Goal: Information Seeking & Learning: Learn about a topic

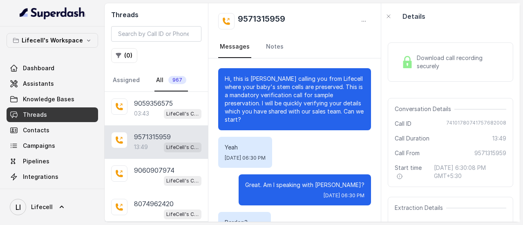
scroll to position [148, 0]
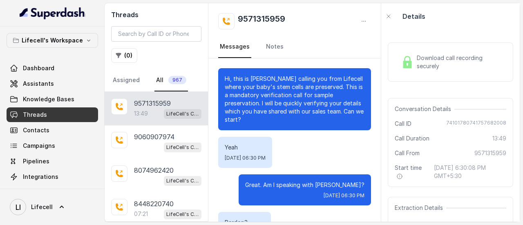
scroll to position [5843, 0]
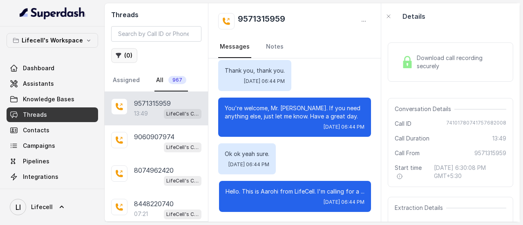
click at [125, 54] on button "( 0 )" at bounding box center [124, 55] width 26 height 15
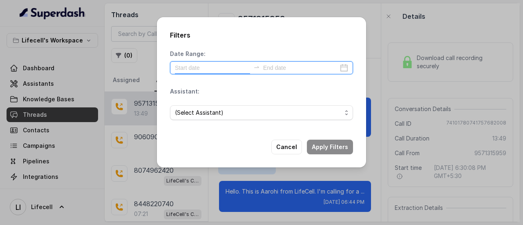
click at [197, 67] on input at bounding box center [212, 67] width 75 height 9
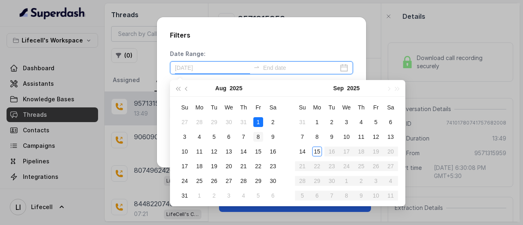
type input "2025-08-08"
type input "2025-09-15"
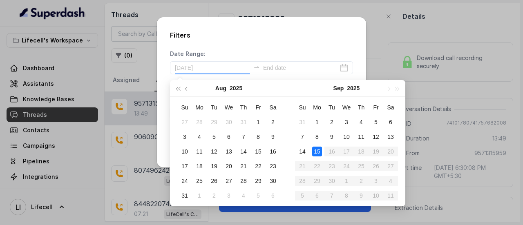
click at [319, 153] on div "15" at bounding box center [317, 152] width 10 height 10
type input "2025-09-15"
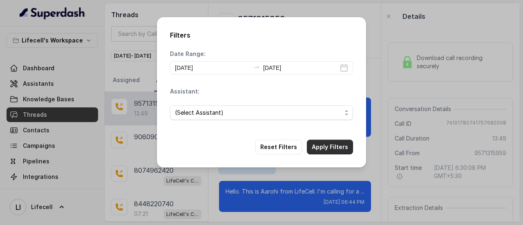
click at [338, 142] on button "Apply Filters" at bounding box center [330, 147] width 46 height 15
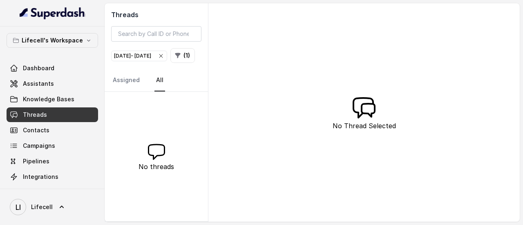
click at [164, 53] on icon "button" at bounding box center [161, 56] width 7 height 7
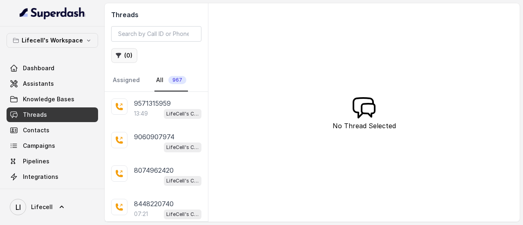
click at [122, 53] on button "( 0 )" at bounding box center [124, 55] width 26 height 15
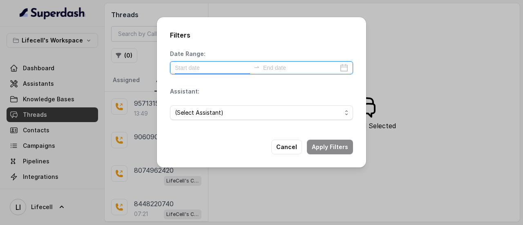
click at [194, 69] on input at bounding box center [212, 67] width 75 height 9
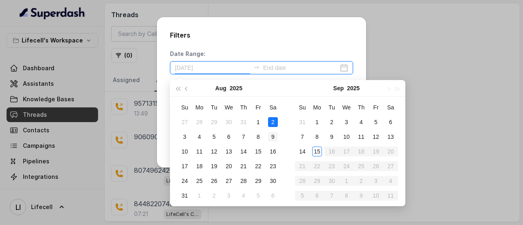
type input "2025-08-09"
type input "2025-09-15"
type input "2025-09-13"
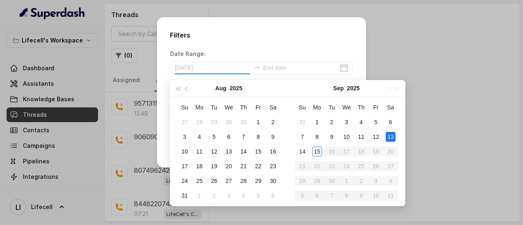
click at [387, 135] on div "13" at bounding box center [391, 137] width 10 height 10
type input "2025-09-13"
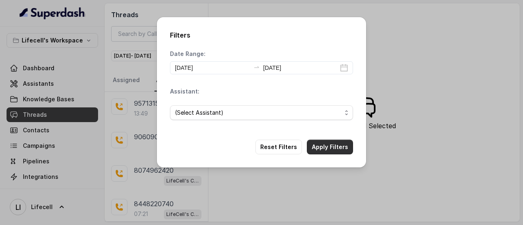
click at [339, 147] on button "Apply Filters" at bounding box center [330, 147] width 46 height 15
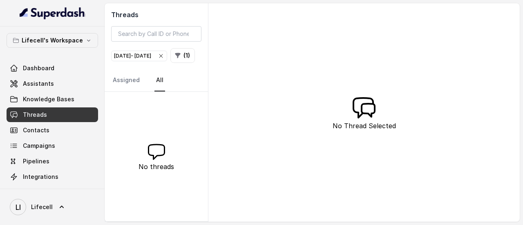
click at [206, 121] on div "No threads" at bounding box center [156, 157] width 103 height 130
click at [164, 53] on icon "button" at bounding box center [161, 56] width 7 height 7
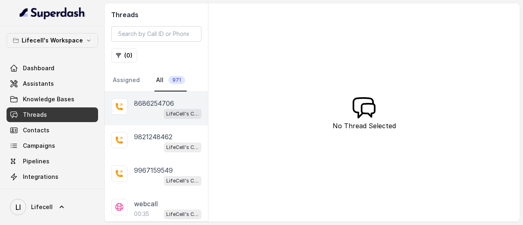
click at [154, 102] on p "8686254706" at bounding box center [154, 103] width 40 height 10
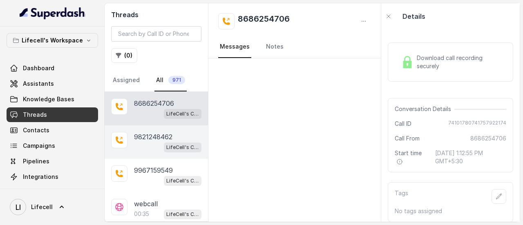
click at [164, 139] on p "9821248462" at bounding box center [153, 137] width 38 height 10
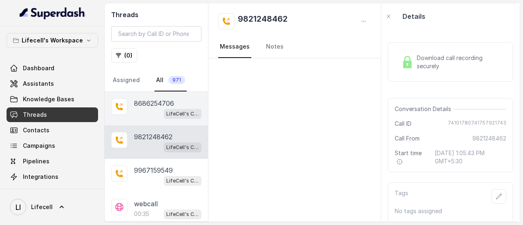
click at [167, 103] on p "8686254706" at bounding box center [154, 103] width 40 height 10
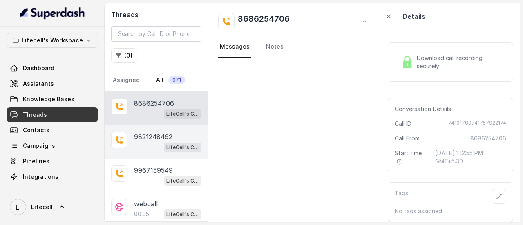
click at [150, 138] on p "9821248462" at bounding box center [153, 137] width 38 height 10
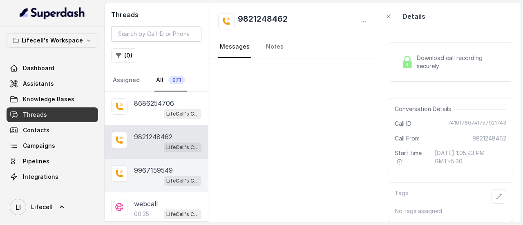
click at [170, 173] on p "9967159549" at bounding box center [153, 170] width 39 height 10
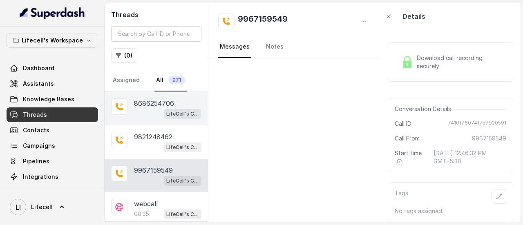
click at [162, 103] on p "8686254706" at bounding box center [154, 103] width 40 height 10
